Goal: Information Seeking & Learning: Learn about a topic

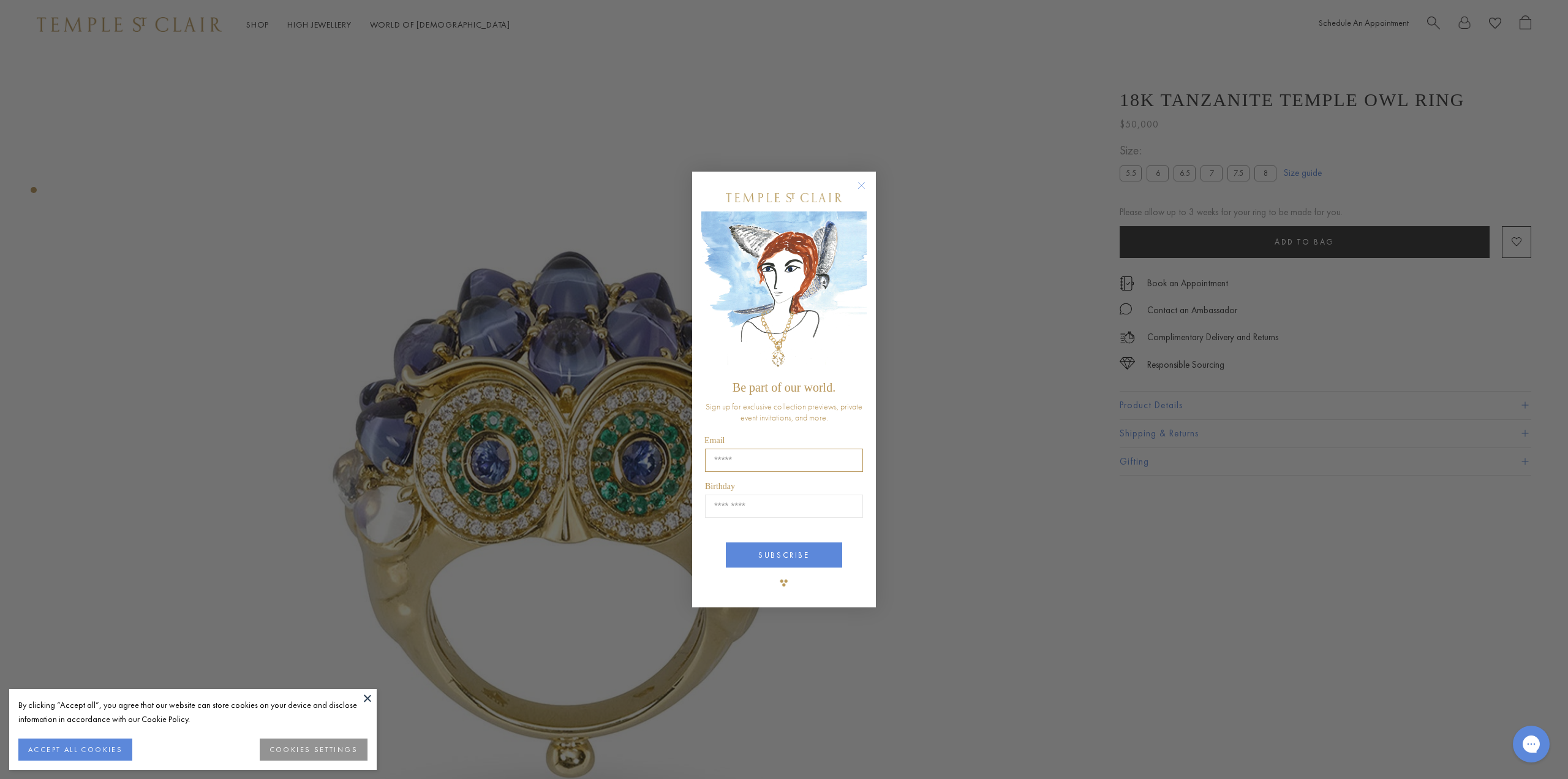
click at [736, 460] on input "Email" at bounding box center [783, 460] width 158 height 23
type input "**********"
click at [741, 508] on input "Birthday" at bounding box center [783, 506] width 158 height 23
type input "*****"
click at [773, 554] on button "SUBSCRIBE" at bounding box center [784, 554] width 117 height 25
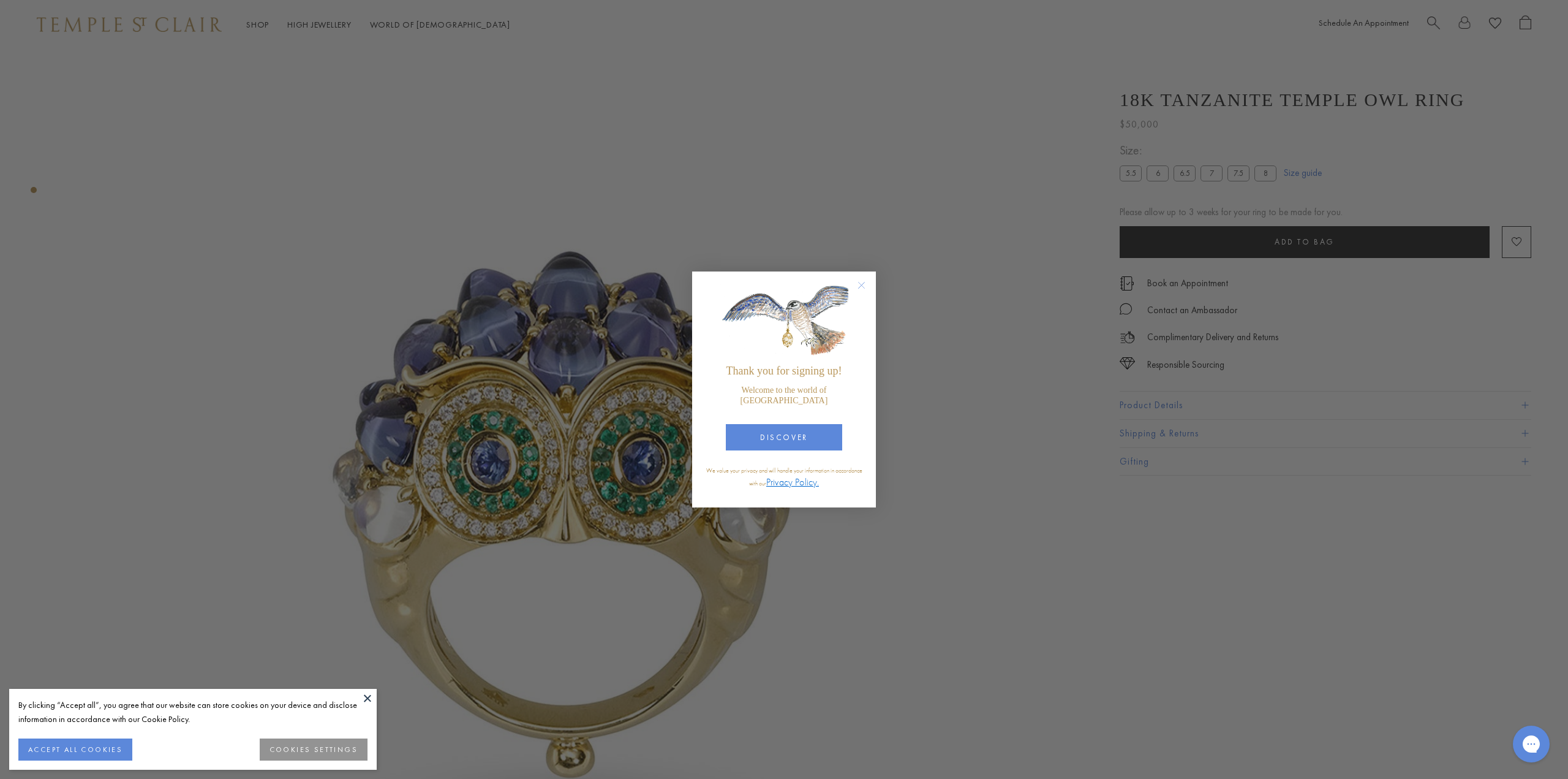
click at [289, 749] on button "COOKIES SETTINGS" at bounding box center [314, 749] width 108 height 22
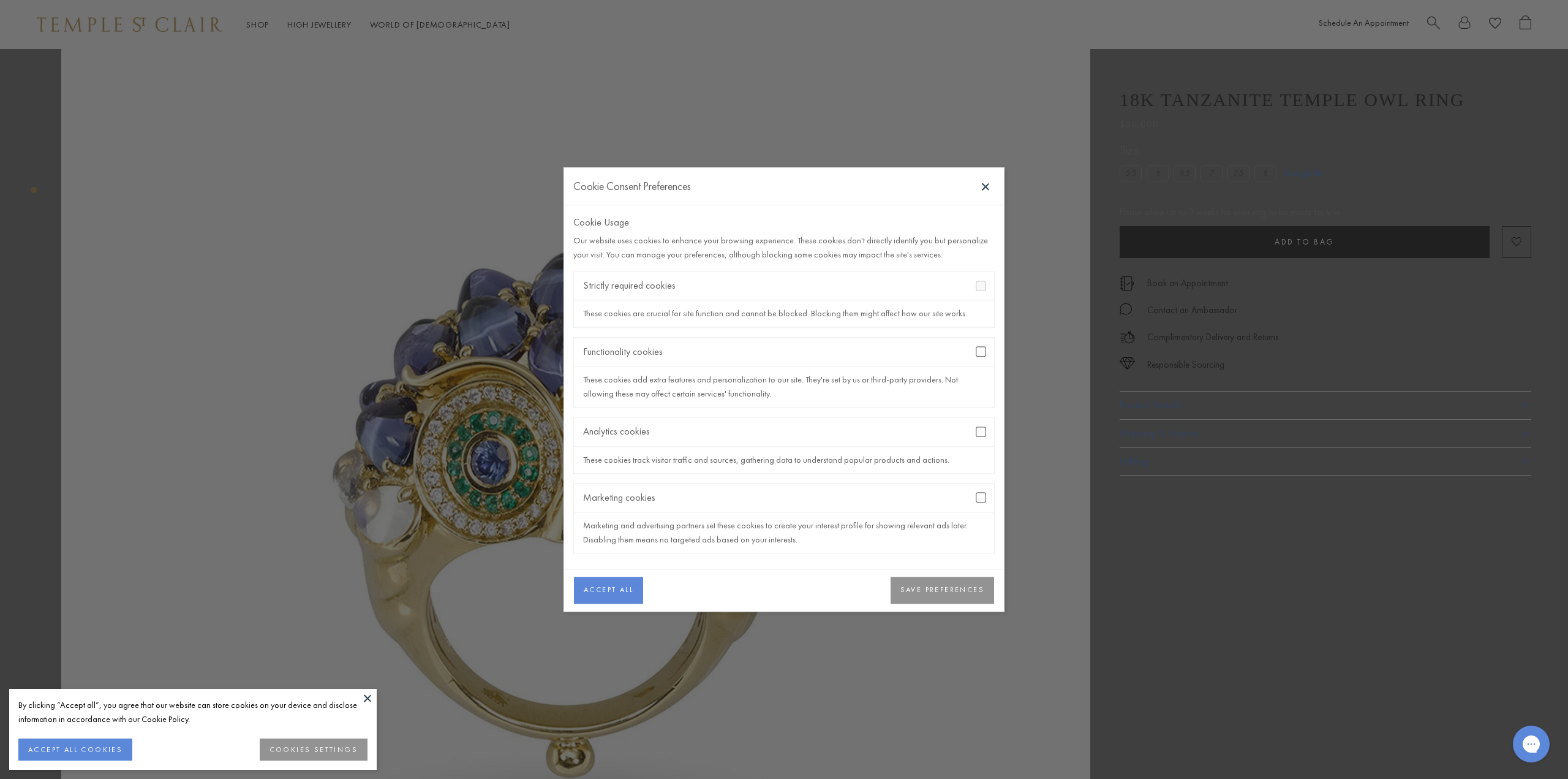
click at [940, 585] on button "SAVE PREFERENCES" at bounding box center [941, 590] width 103 height 27
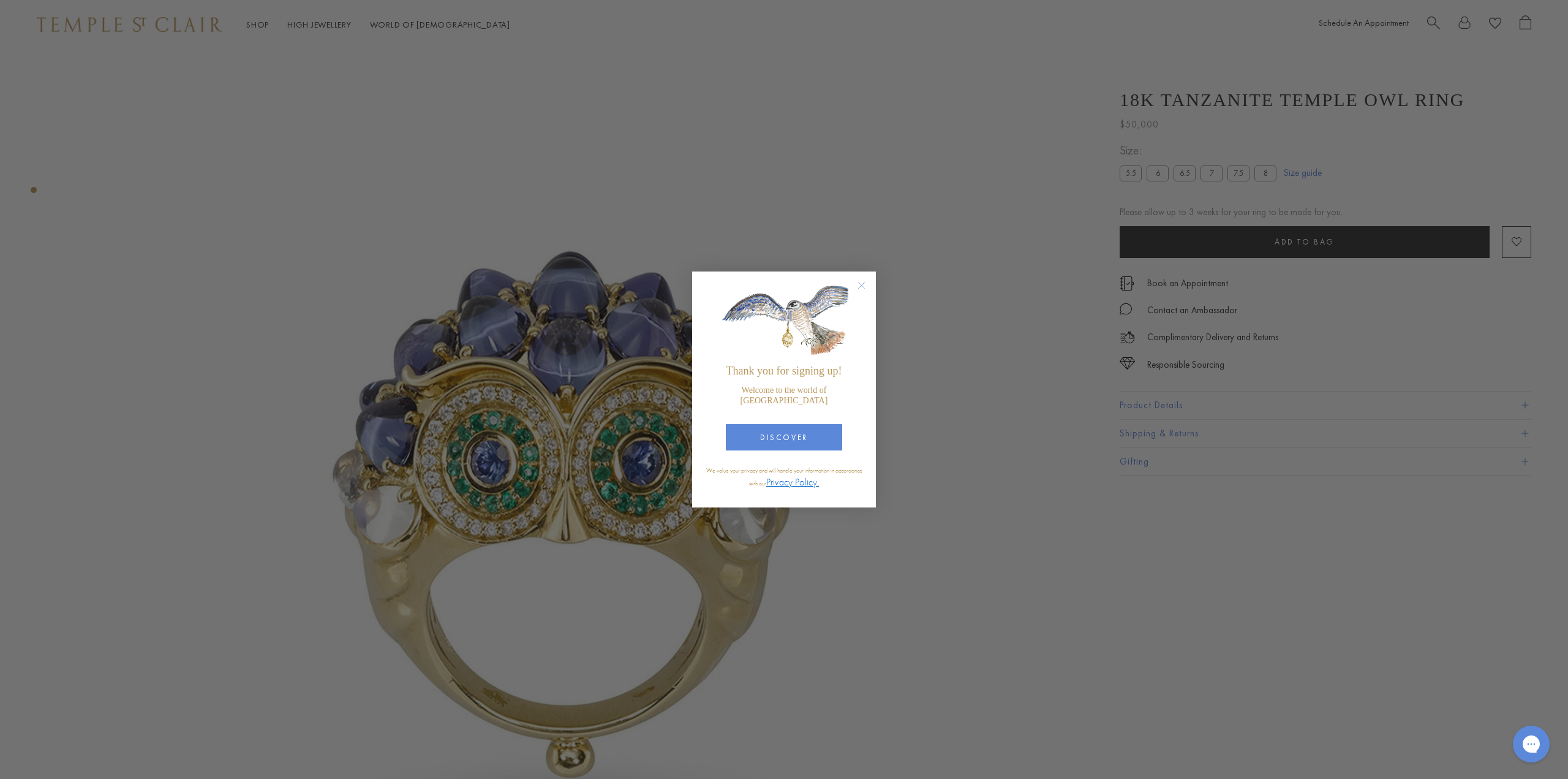
click at [869, 539] on div "Close dialog Thank you for signing up! Welcome to the world of Temple St. Clair…" at bounding box center [784, 389] width 1568 height 779
click at [1024, 294] on div "Close dialog Thank you for signing up! Welcome to the world of Temple St. Clair…" at bounding box center [784, 389] width 1568 height 779
click at [862, 292] on circle "Close dialog" at bounding box center [861, 286] width 15 height 15
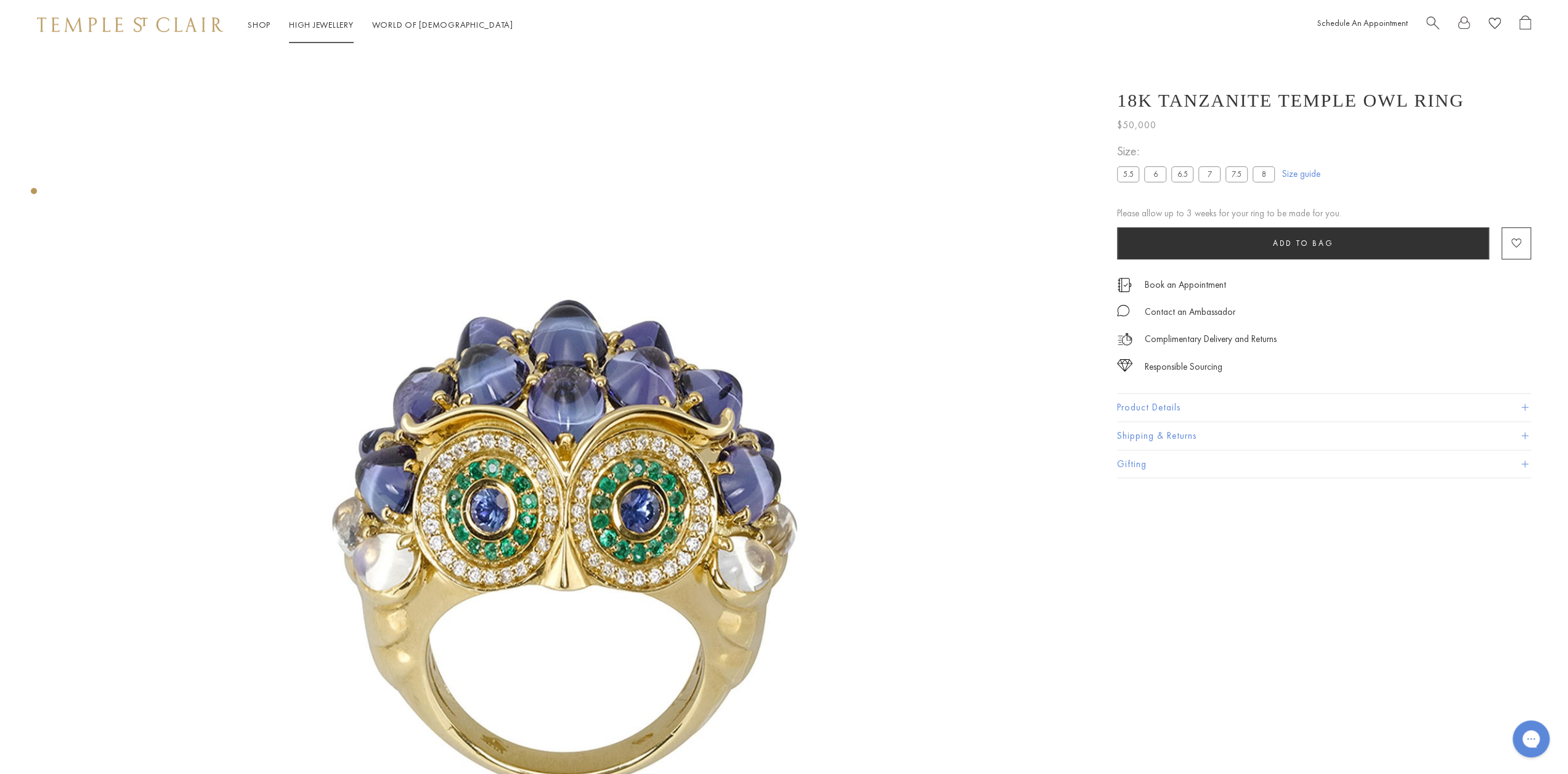
click at [313, 24] on link "High Jewellery High Jewellery" at bounding box center [321, 24] width 65 height 11
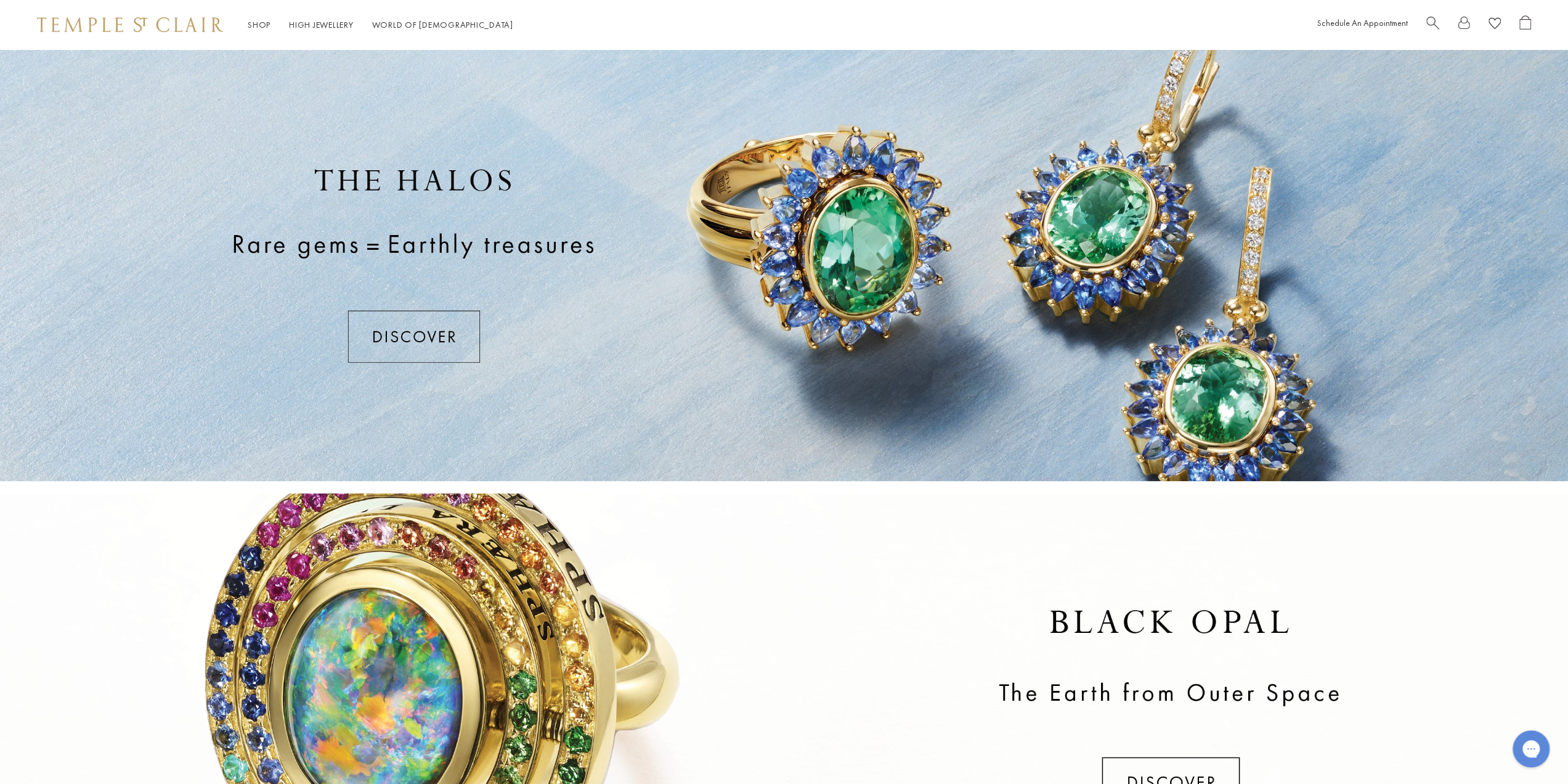
click at [415, 322] on div at bounding box center [784, 264] width 1568 height 432
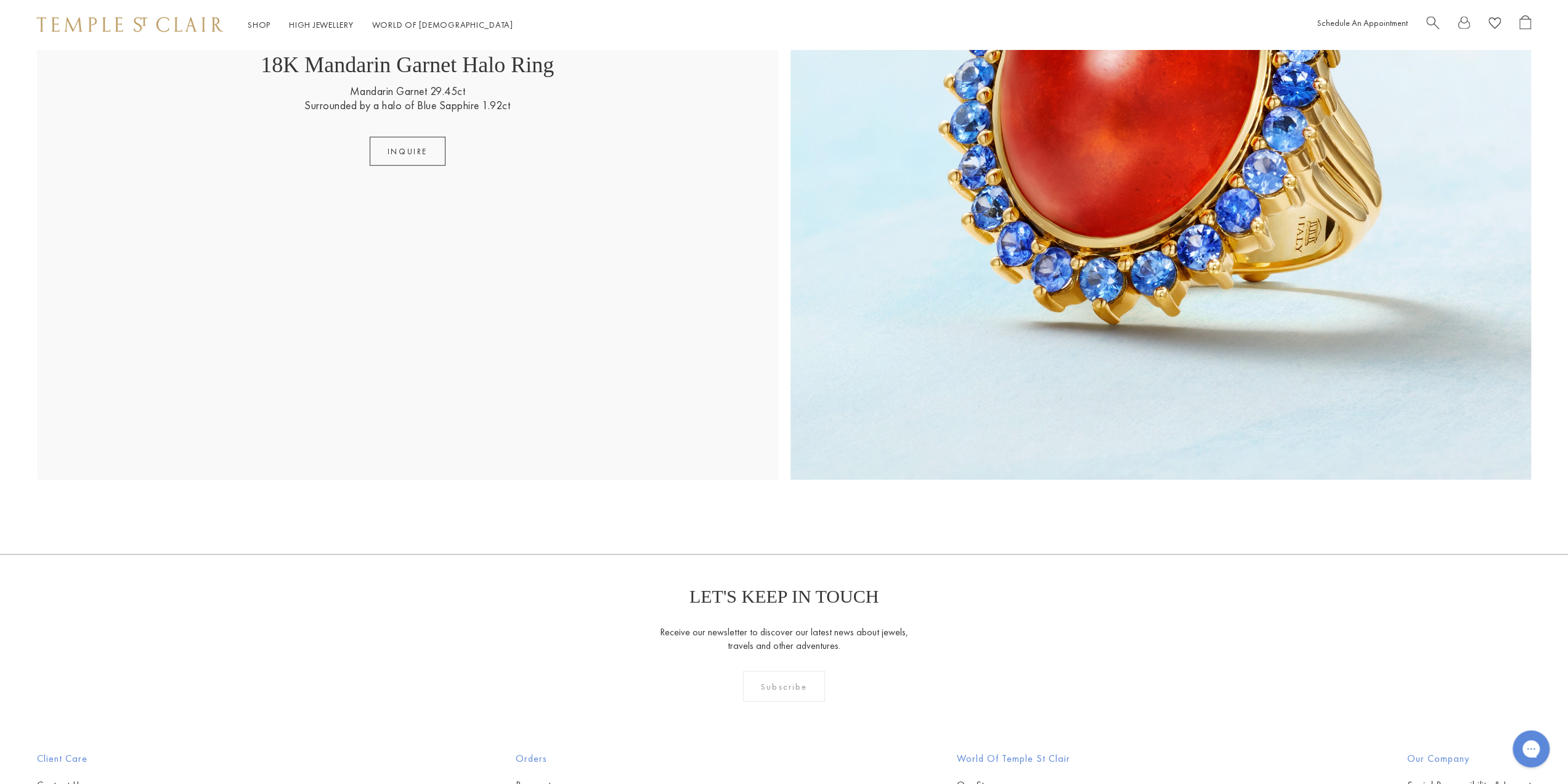
scroll to position [3230, 0]
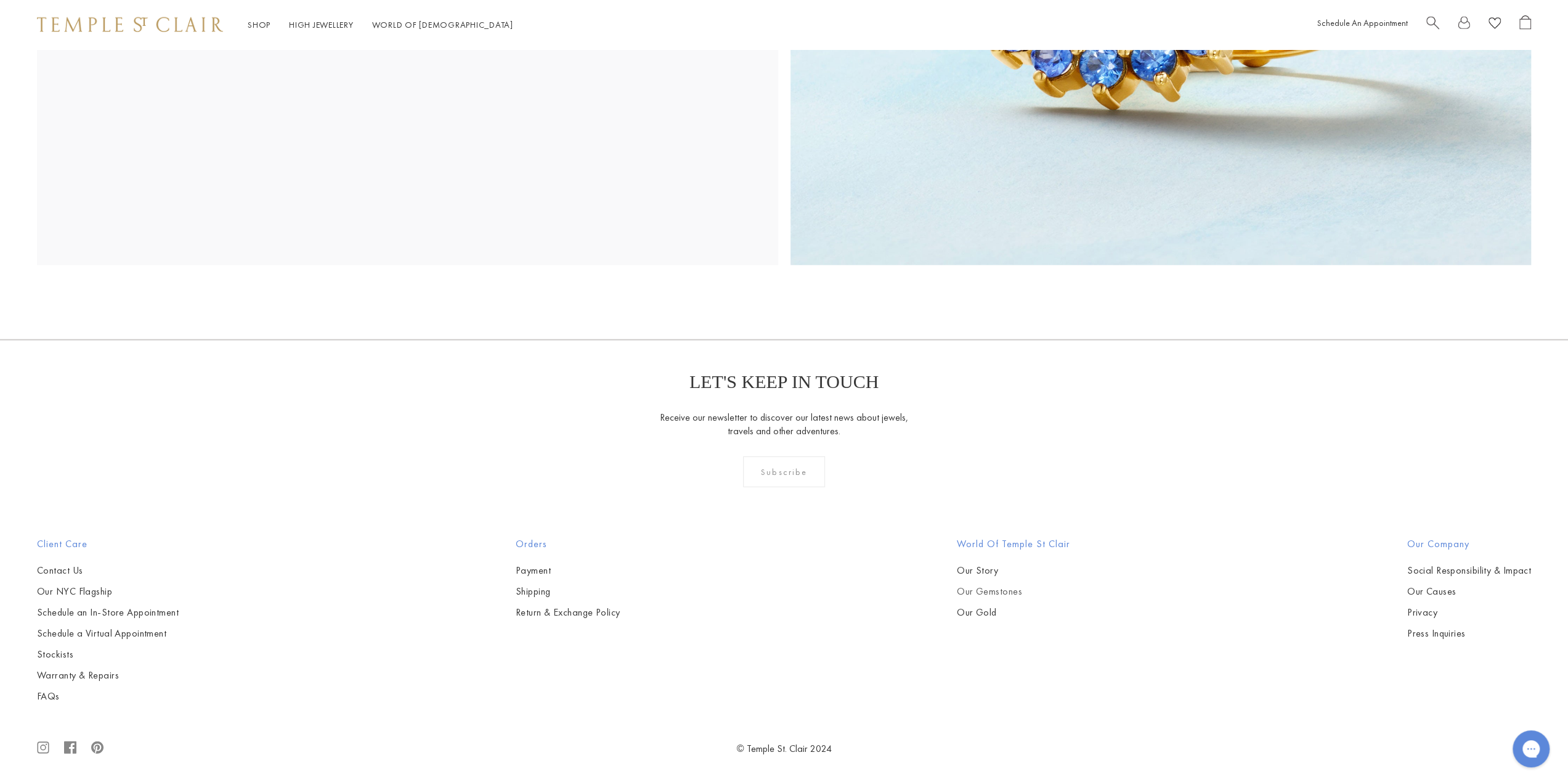
click at [992, 591] on link "Our Gemstones" at bounding box center [1013, 591] width 113 height 13
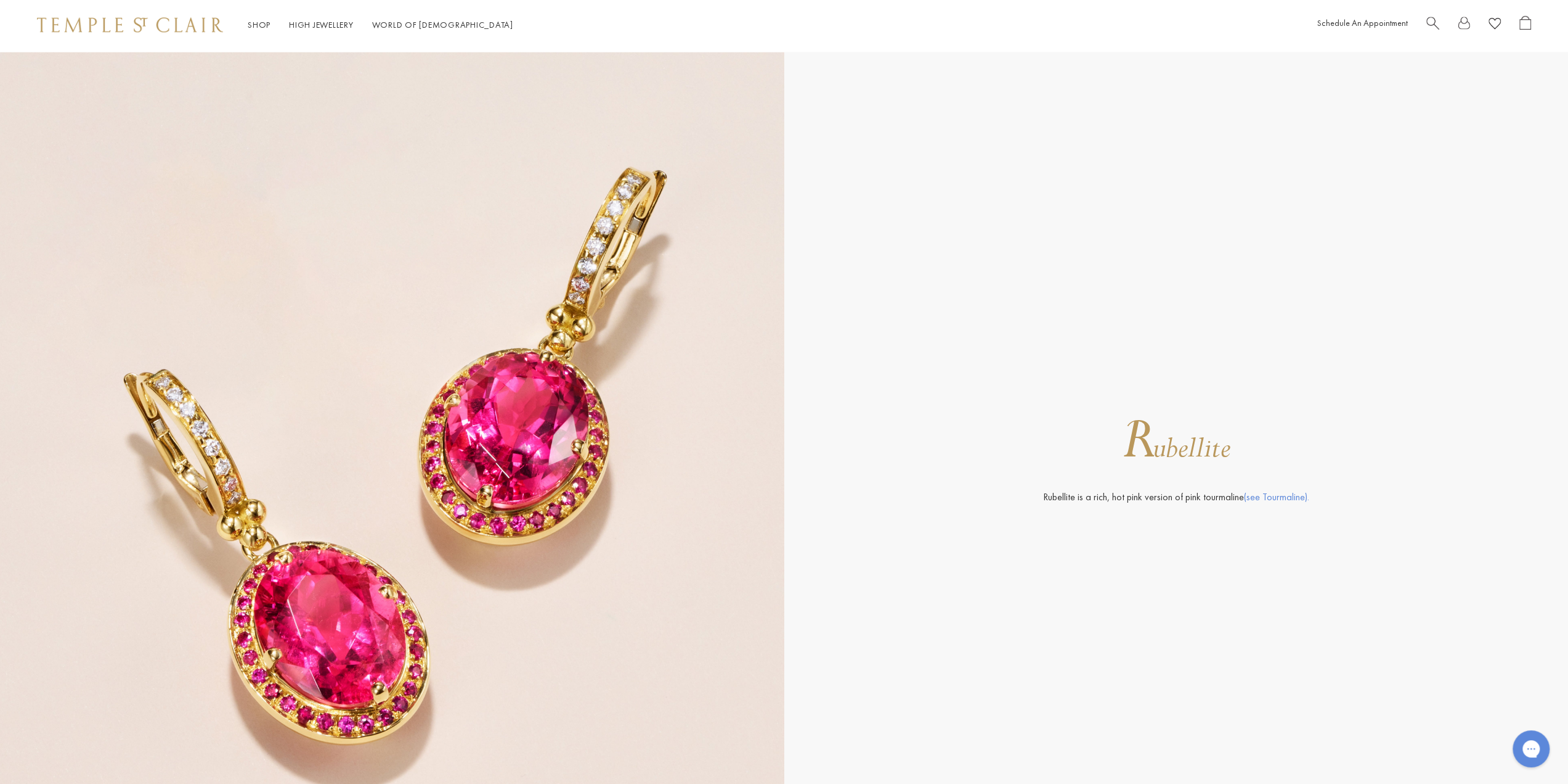
scroll to position [16091, 0]
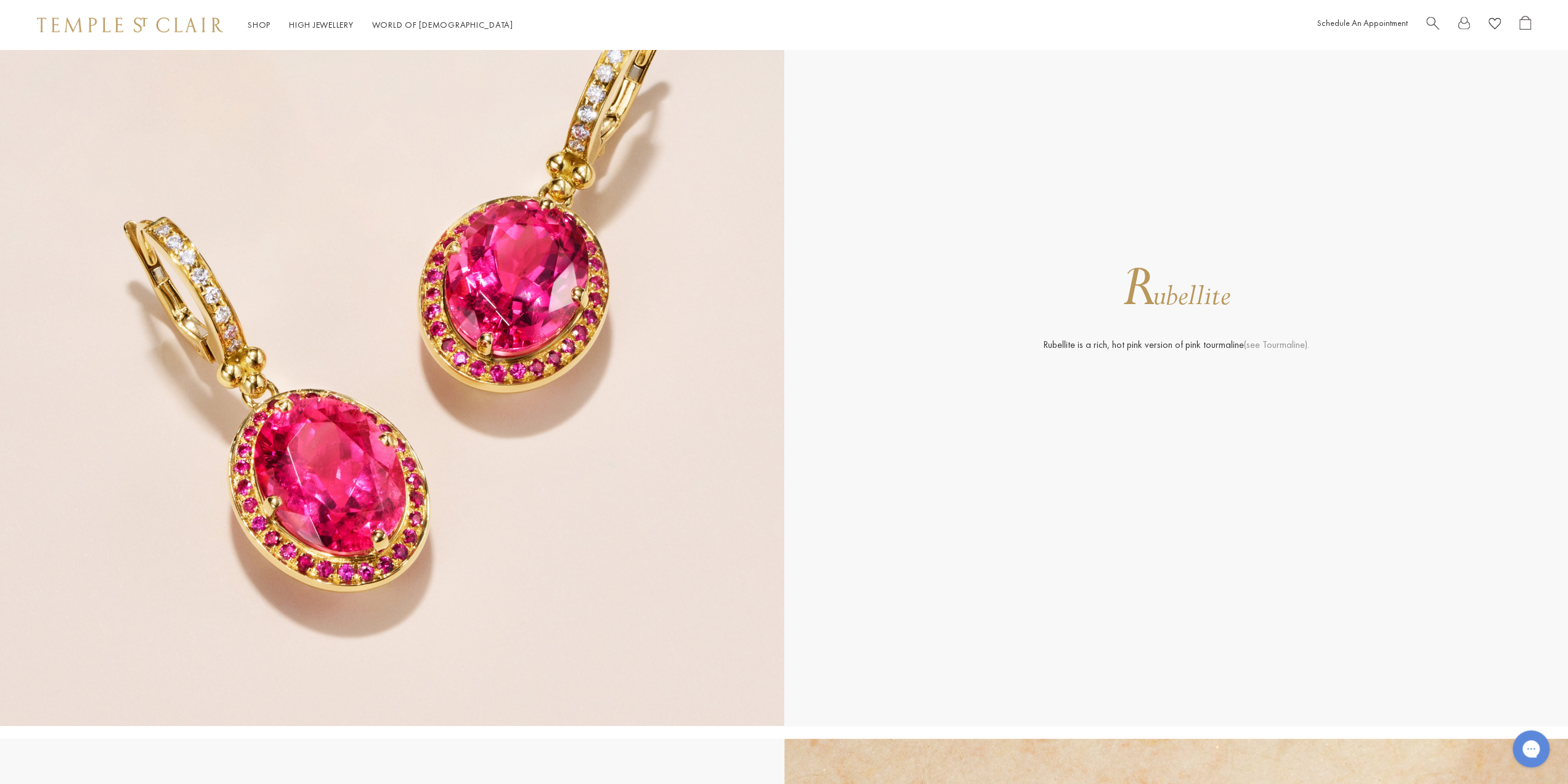
click at [1284, 344] on link "(see Tourmaline)." at bounding box center [1276, 344] width 65 height 13
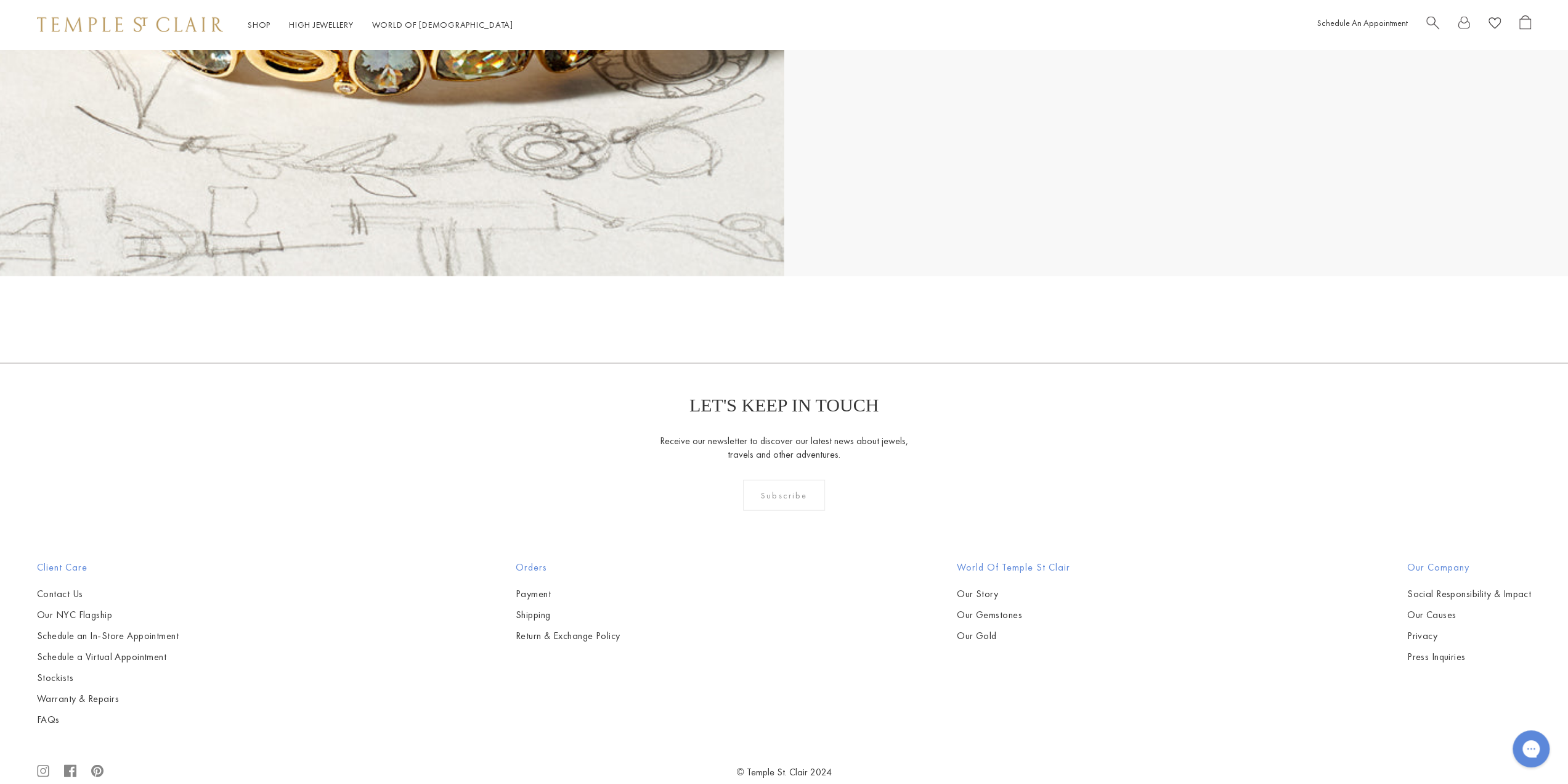
scroll to position [26624, 0]
